Goal: Task Accomplishment & Management: Manage account settings

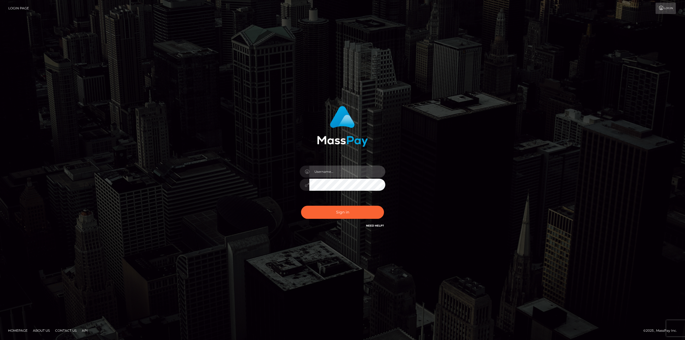
click at [360, 170] on input "text" at bounding box center [347, 172] width 76 height 12
type input "santiago.sturmo@b2spin.com"
click at [350, 210] on button "Sign in" at bounding box center [342, 212] width 83 height 13
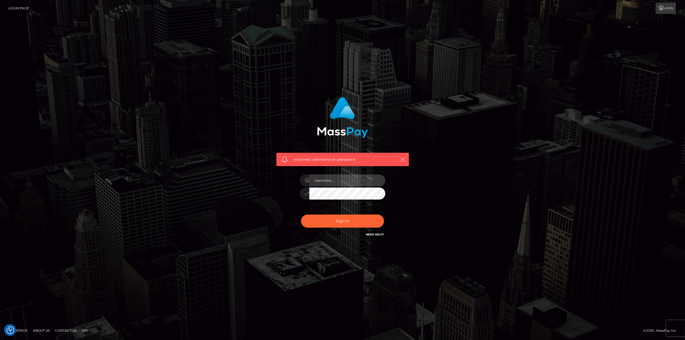
drag, startPoint x: 330, startPoint y: 184, endPoint x: 330, endPoint y: 187, distance: 3.5
click at [330, 184] on input "text" at bounding box center [347, 180] width 76 height 12
type input "[PERSON_NAME][EMAIL_ADDRESS][DOMAIN_NAME]"
click at [340, 221] on button "Sign in" at bounding box center [342, 221] width 83 height 13
click at [325, 182] on input "text" at bounding box center [347, 180] width 76 height 12
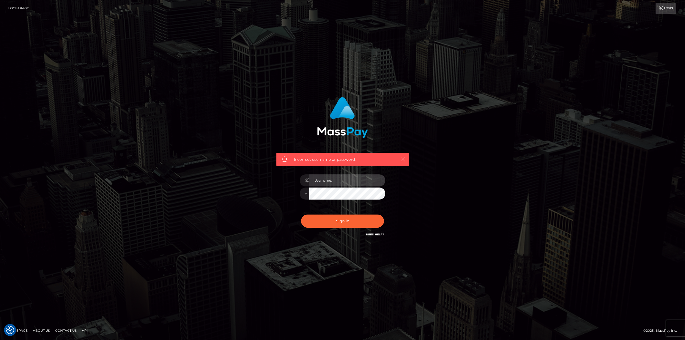
type input "[PERSON_NAME][EMAIL_ADDRESS][DOMAIN_NAME]"
click at [337, 222] on button "Sign in" at bounding box center [342, 221] width 83 height 13
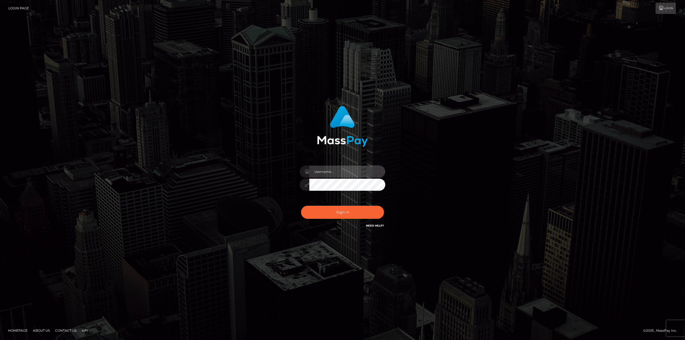
drag, startPoint x: 333, startPoint y: 167, endPoint x: 337, endPoint y: 178, distance: 11.9
click at [333, 168] on input "text" at bounding box center [347, 172] width 76 height 12
type input "santiago.sturmo@b2spin.com"
click at [352, 211] on button "Sign in" at bounding box center [342, 212] width 83 height 13
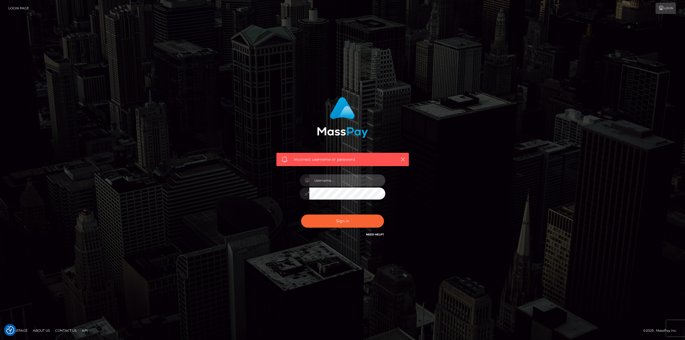
drag, startPoint x: 322, startPoint y: 179, endPoint x: 325, endPoint y: 187, distance: 8.7
click at [322, 179] on input "text" at bounding box center [347, 180] width 76 height 12
type input "santiago.sturmo@b2spin.com"
click at [340, 219] on button "Sign in" at bounding box center [342, 221] width 83 height 13
